Goal: Entertainment & Leisure: Consume media (video, audio)

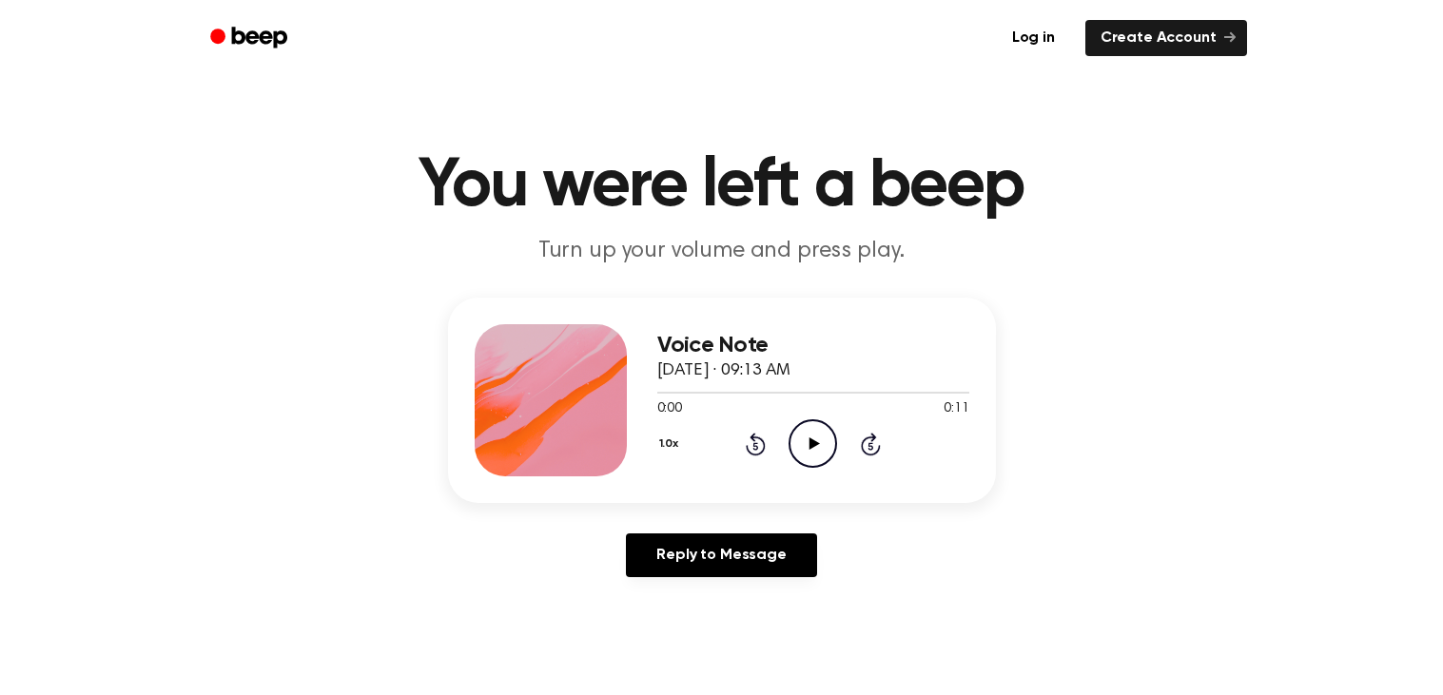
click at [812, 449] on icon "Play Audio" at bounding box center [813, 444] width 49 height 49
click at [752, 447] on icon "Rewind 5 seconds" at bounding box center [755, 444] width 21 height 25
click at [808, 436] on icon "Play Audio" at bounding box center [813, 444] width 49 height 49
click at [807, 436] on icon "Play Audio" at bounding box center [813, 444] width 49 height 49
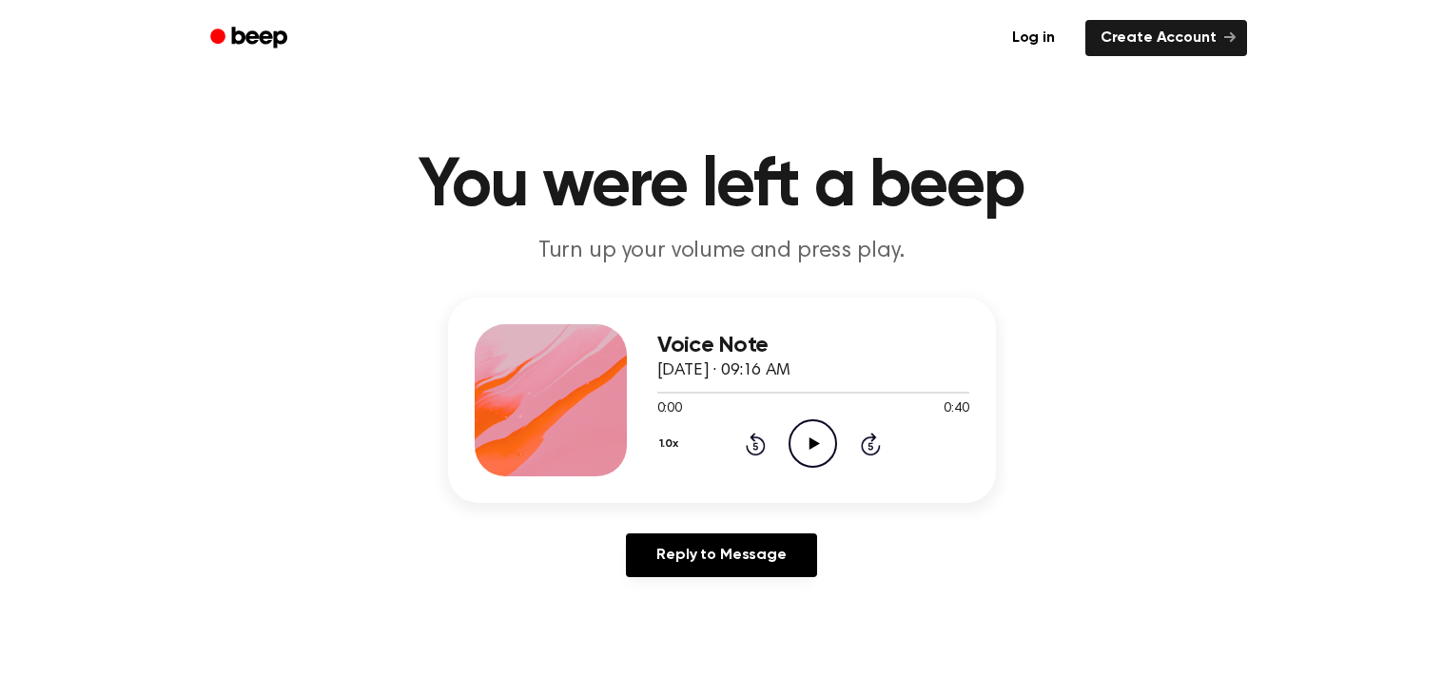
click at [815, 437] on icon "Play Audio" at bounding box center [813, 444] width 49 height 49
click at [760, 448] on icon "Rewind 5 seconds" at bounding box center [755, 444] width 21 height 25
click at [757, 446] on icon "Rewind 5 seconds" at bounding box center [755, 444] width 21 height 25
click at [758, 449] on icon "Rewind 5 seconds" at bounding box center [755, 444] width 21 height 25
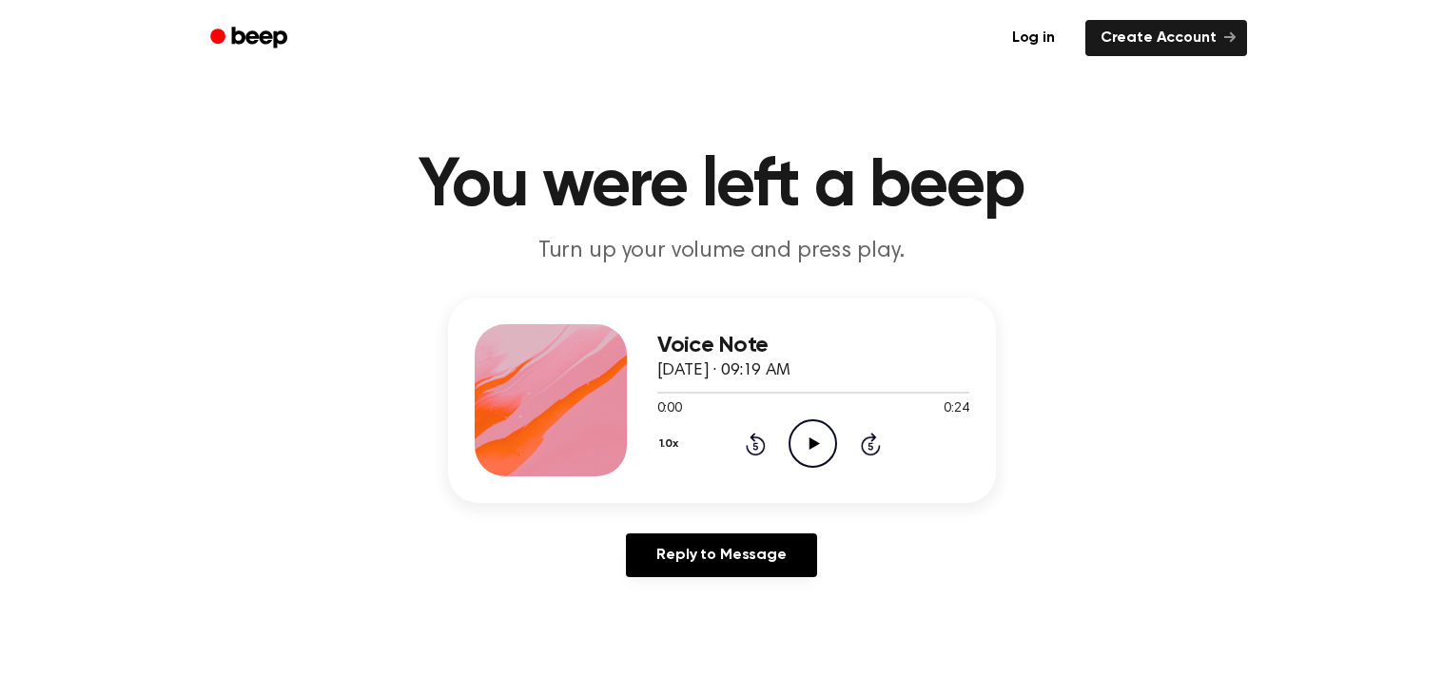
click at [820, 447] on icon "Play Audio" at bounding box center [813, 444] width 49 height 49
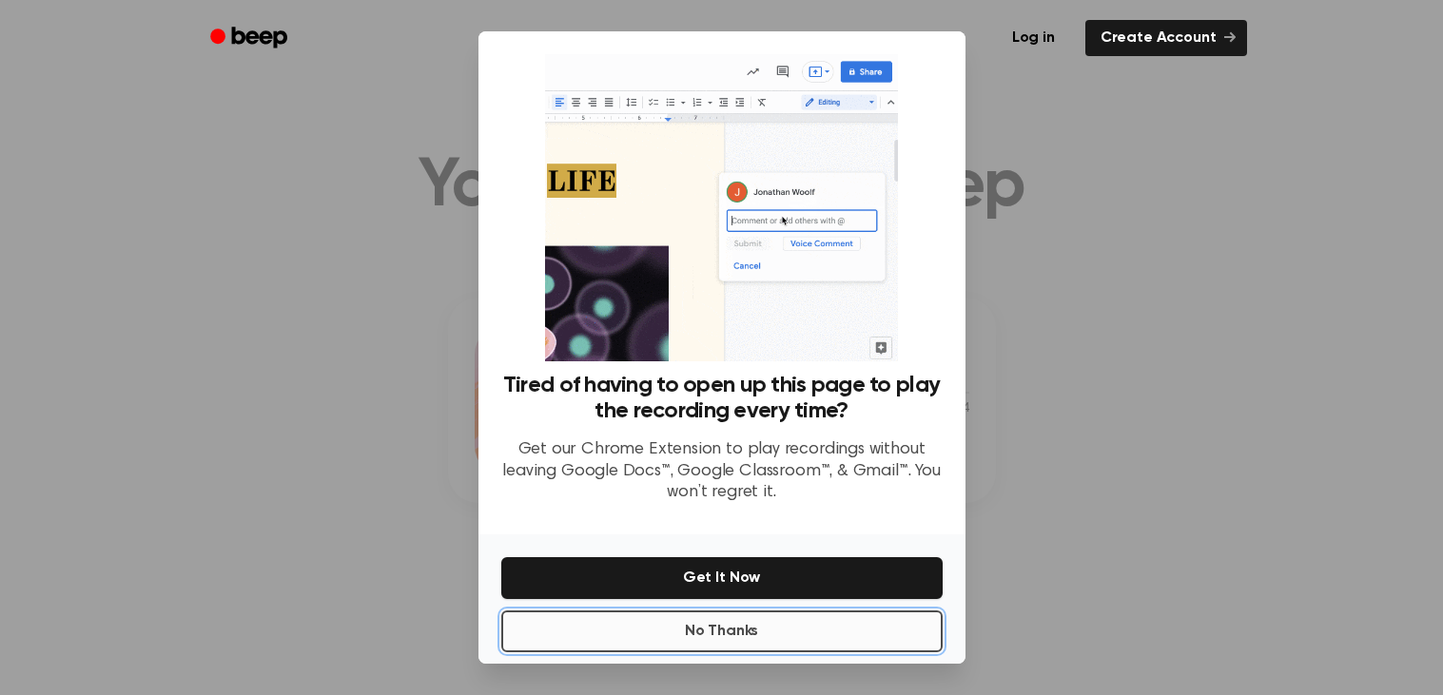
click at [911, 644] on button "No Thanks" at bounding box center [721, 632] width 441 height 42
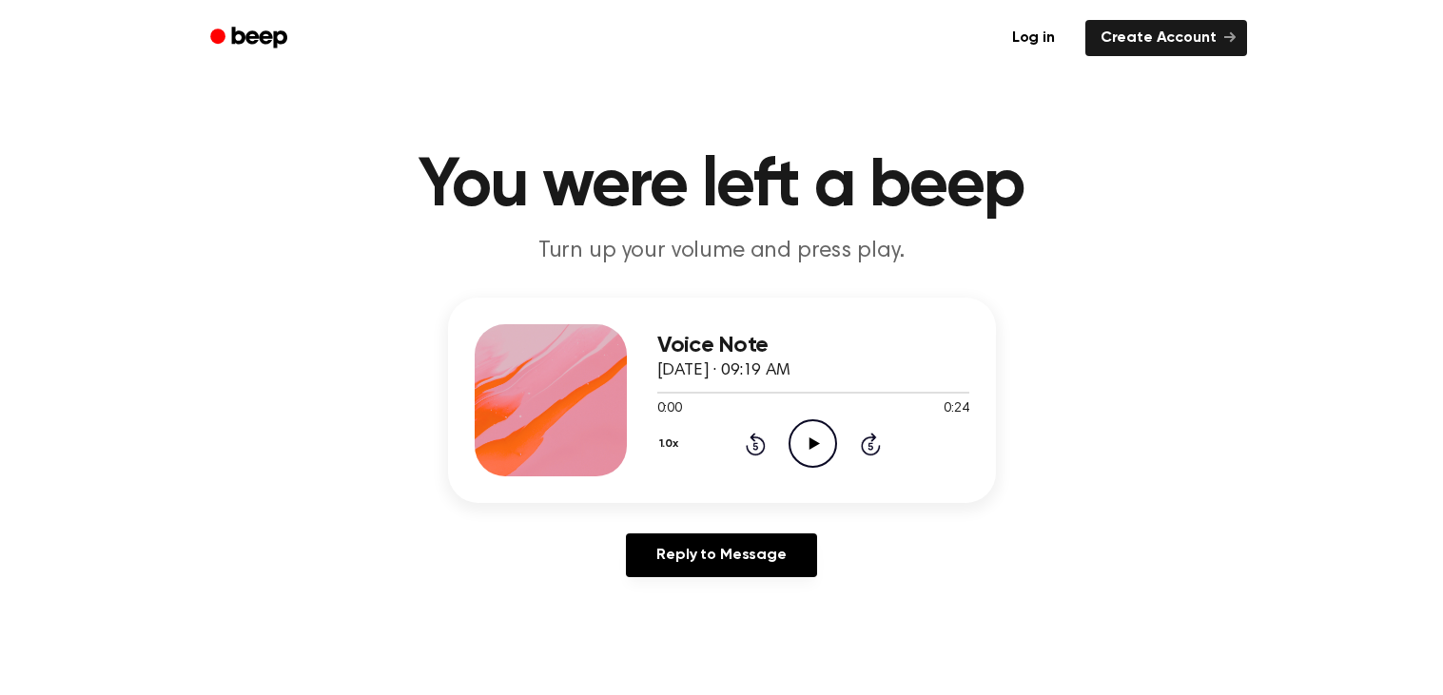
click at [817, 452] on icon "Play Audio" at bounding box center [813, 444] width 49 height 49
click at [819, 450] on icon "Play Audio" at bounding box center [813, 444] width 49 height 49
click at [820, 442] on icon "Play Audio" at bounding box center [813, 444] width 49 height 49
click at [826, 451] on icon "Play Audio" at bounding box center [813, 444] width 49 height 49
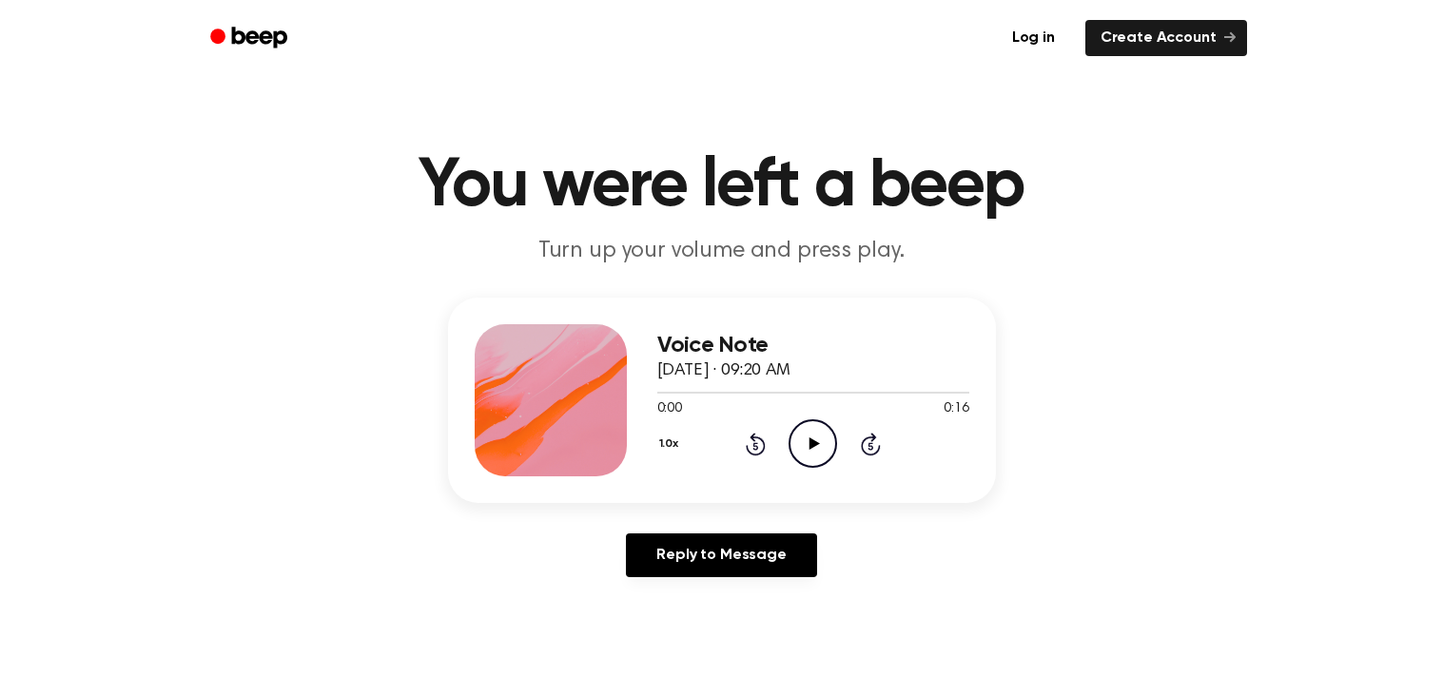
click at [797, 442] on icon "Play Audio" at bounding box center [813, 444] width 49 height 49
click at [805, 442] on icon "Play Audio" at bounding box center [813, 444] width 49 height 49
click at [823, 451] on icon "Play Audio" at bounding box center [813, 444] width 49 height 49
click at [821, 432] on icon "Play Audio" at bounding box center [813, 444] width 49 height 49
click at [808, 454] on icon "Play Audio" at bounding box center [813, 444] width 49 height 49
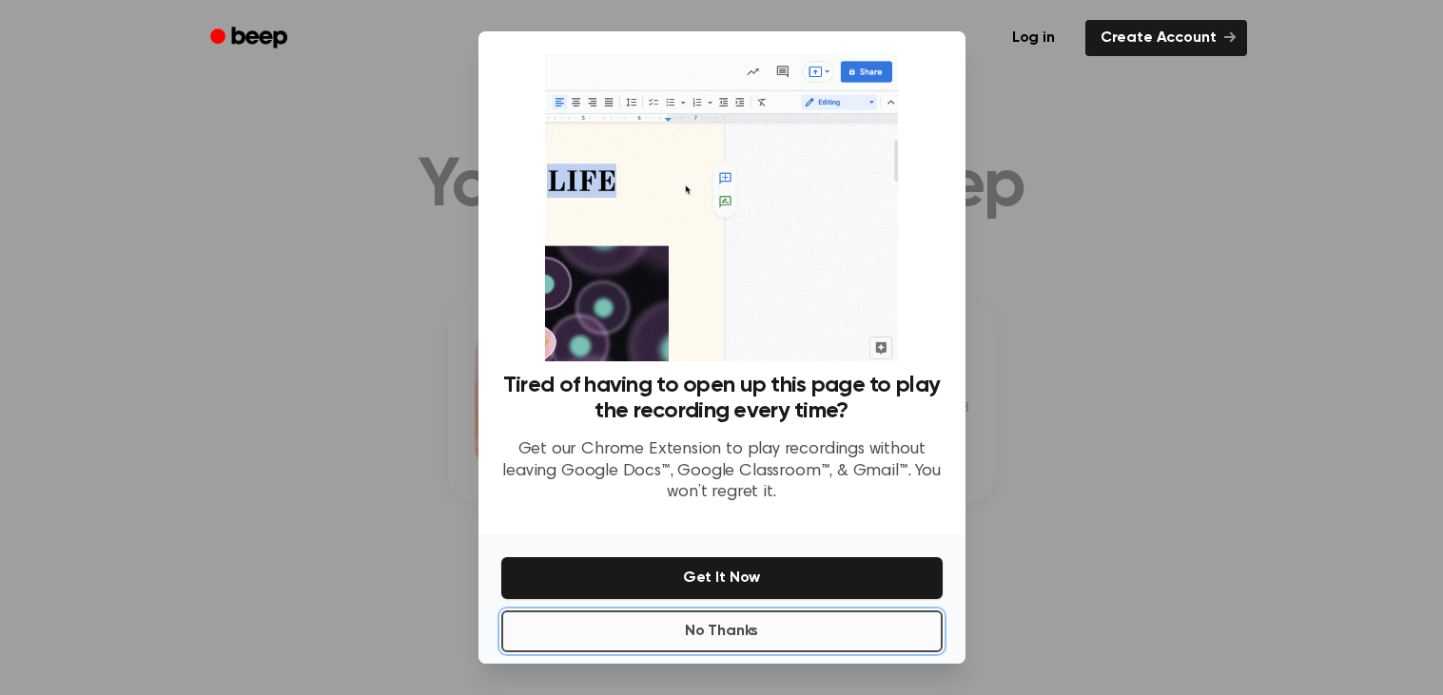
click at [784, 628] on button "No Thanks" at bounding box center [721, 632] width 441 height 42
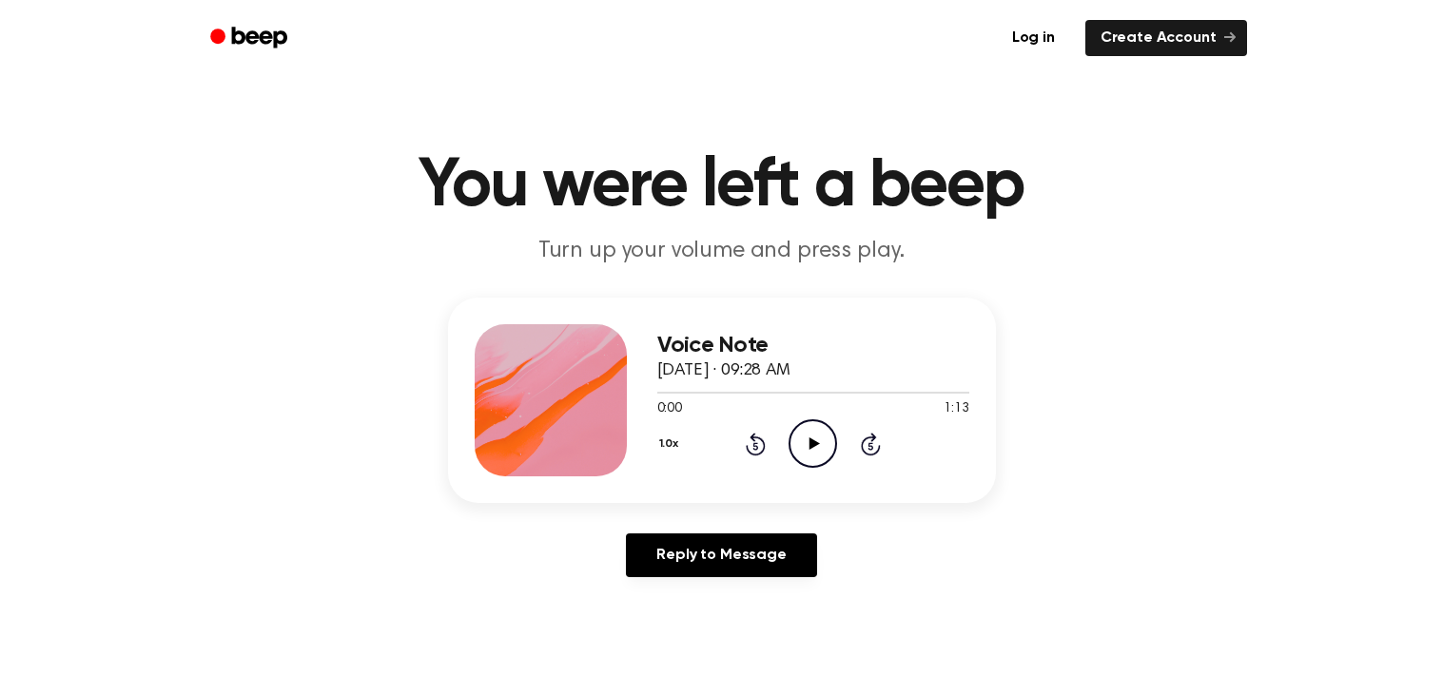
click at [818, 442] on icon "Play Audio" at bounding box center [813, 444] width 49 height 49
click at [817, 431] on icon "Play Audio" at bounding box center [813, 444] width 49 height 49
click at [750, 439] on icon "Rewind 5 seconds" at bounding box center [755, 444] width 21 height 25
click at [749, 439] on icon "Rewind 5 seconds" at bounding box center [755, 444] width 21 height 25
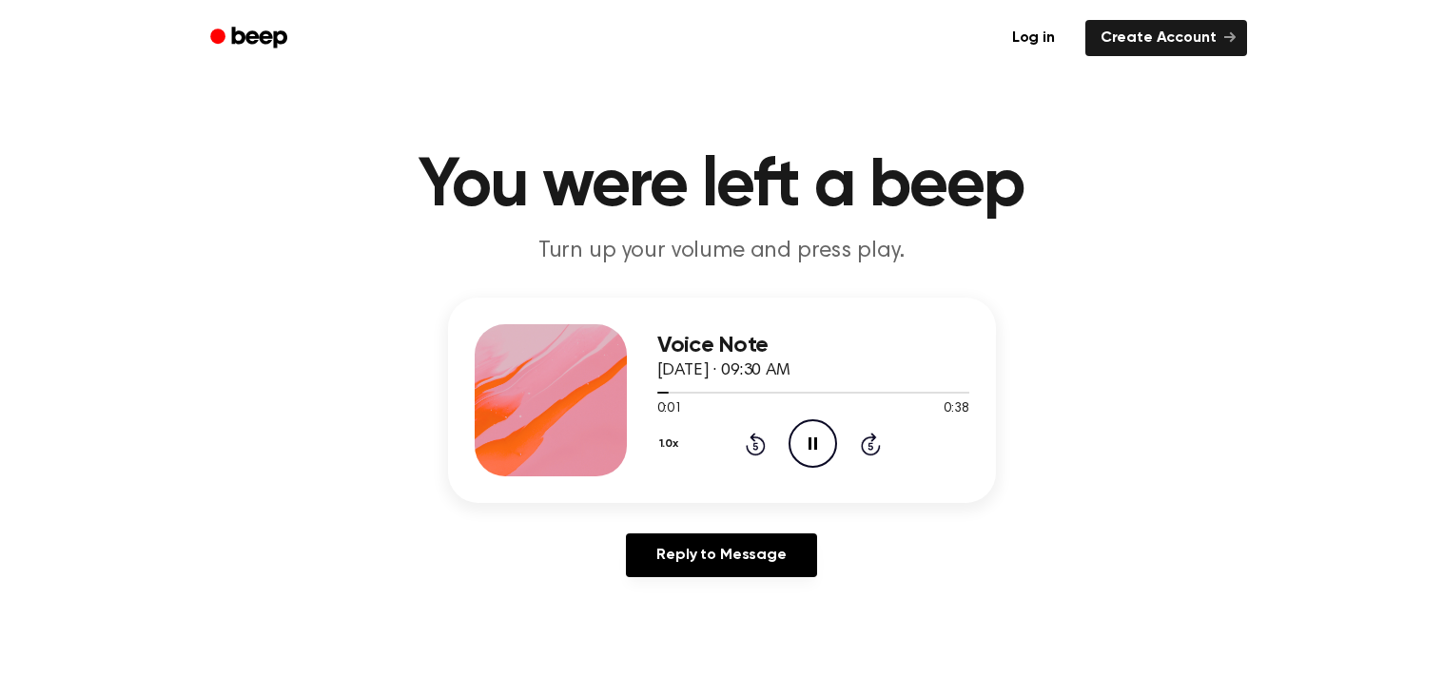
click at [750, 440] on icon "Rewind 5 seconds" at bounding box center [755, 444] width 21 height 25
click at [806, 416] on div "0:00 0:10" at bounding box center [813, 410] width 312 height 20
click at [811, 439] on icon at bounding box center [815, 444] width 10 height 12
click at [801, 435] on icon "Play Audio" at bounding box center [813, 444] width 49 height 49
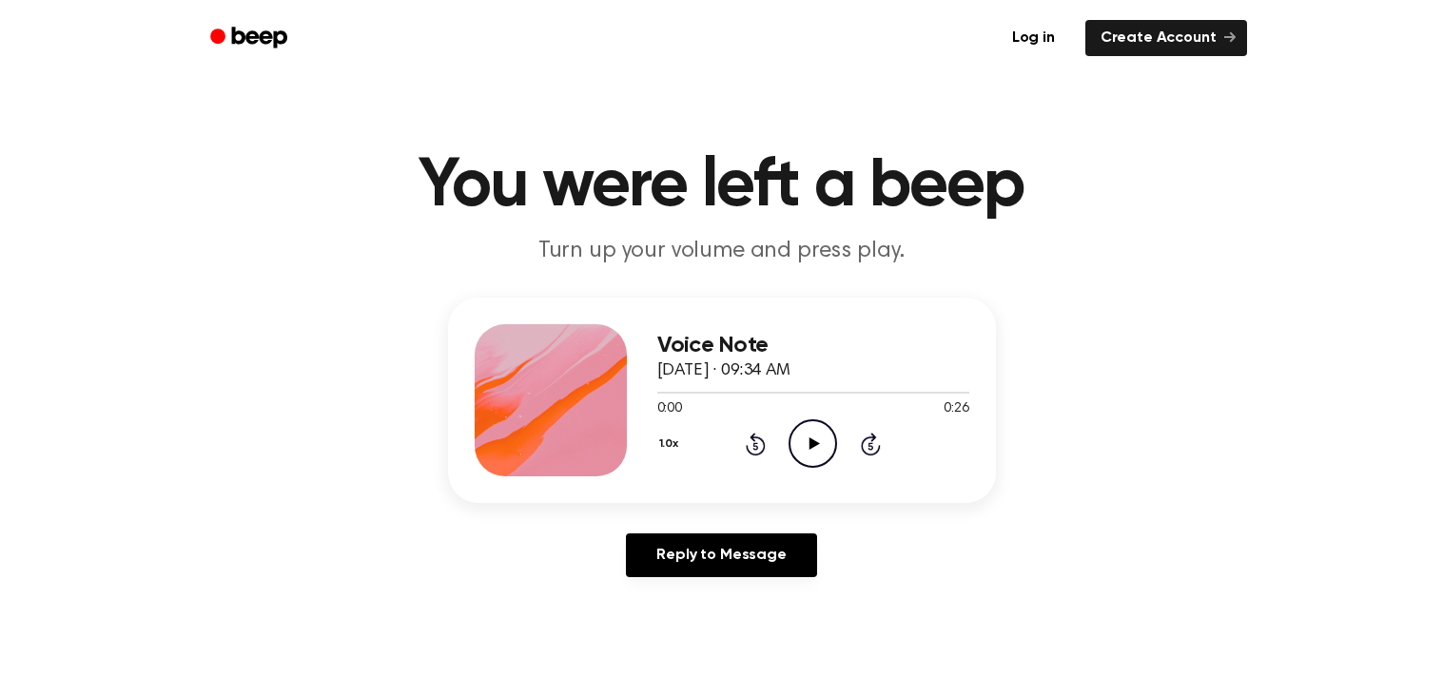
click at [817, 455] on icon "Play Audio" at bounding box center [813, 444] width 49 height 49
click at [808, 429] on icon "Play Audio" at bounding box center [813, 444] width 49 height 49
click at [811, 427] on icon "Play Audio" at bounding box center [813, 444] width 49 height 49
